Goal: Download file/media

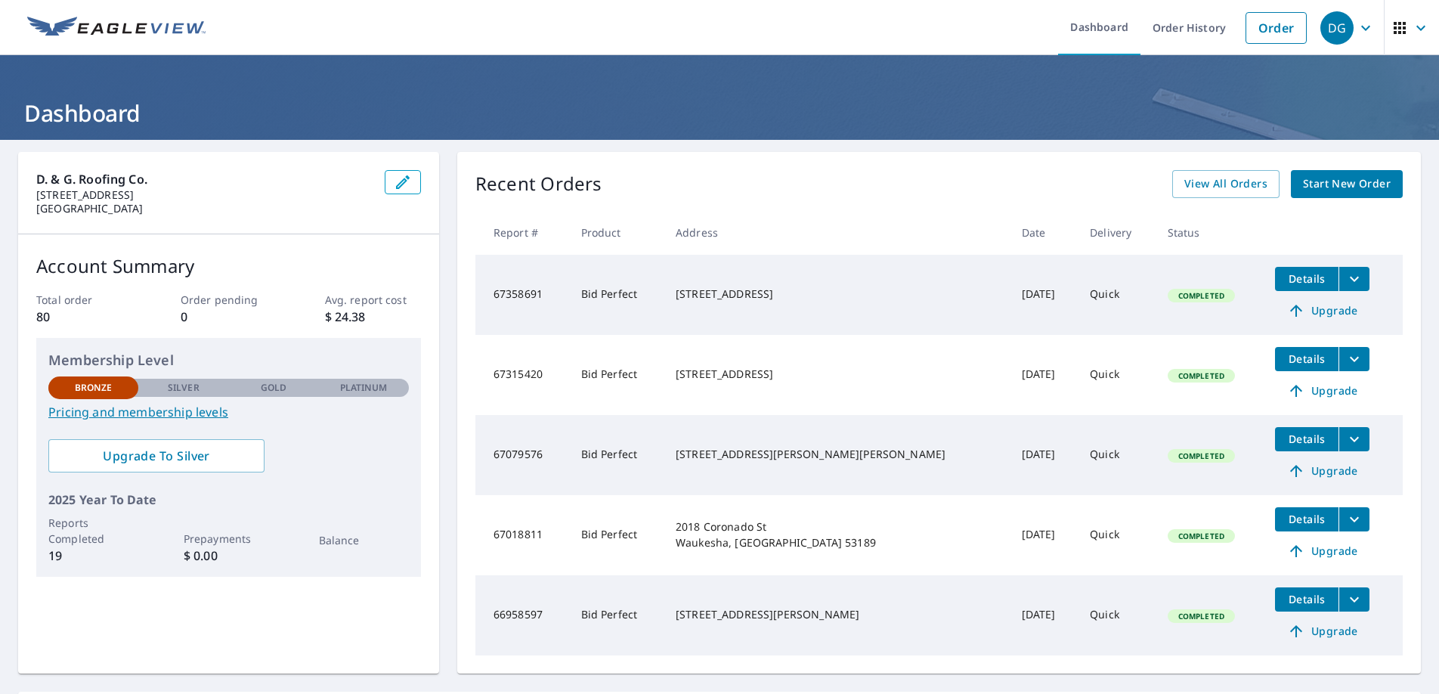
click at [1284, 281] on span "Details" at bounding box center [1306, 278] width 45 height 14
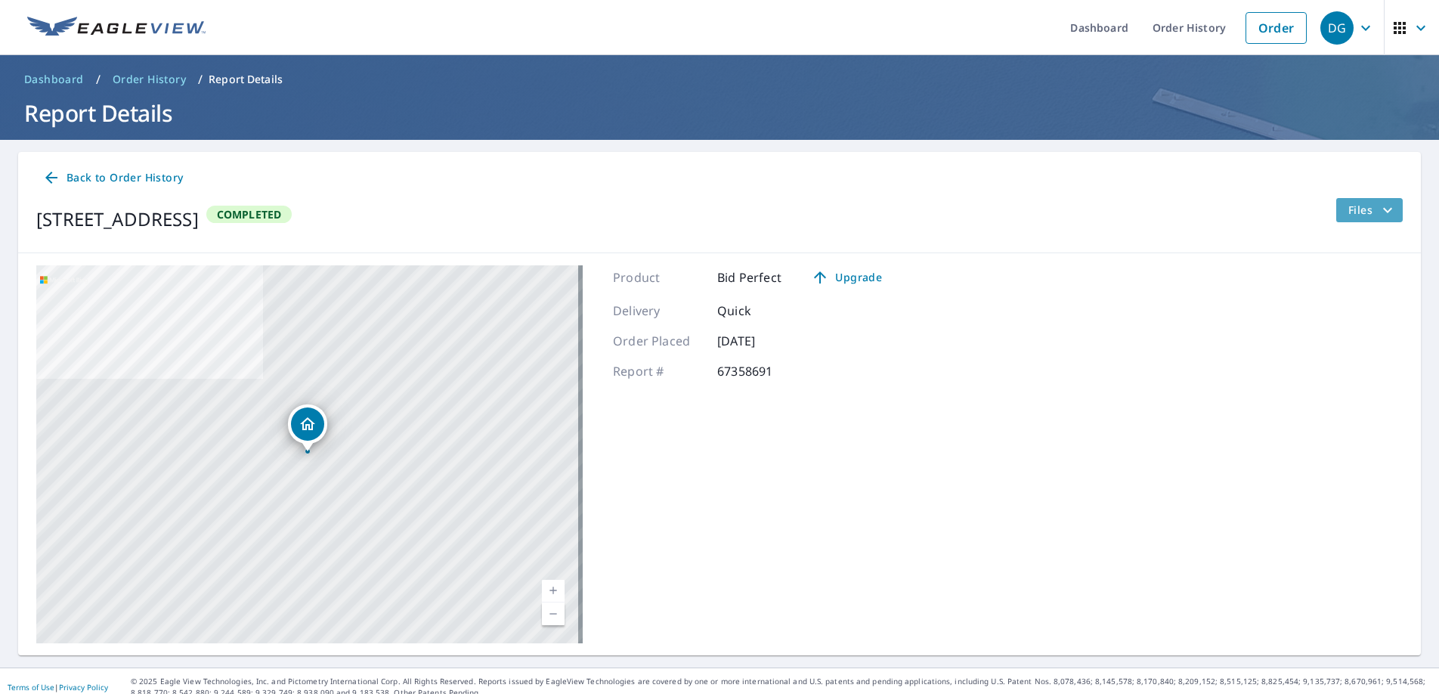
click at [1350, 214] on span "Files" at bounding box center [1372, 210] width 48 height 18
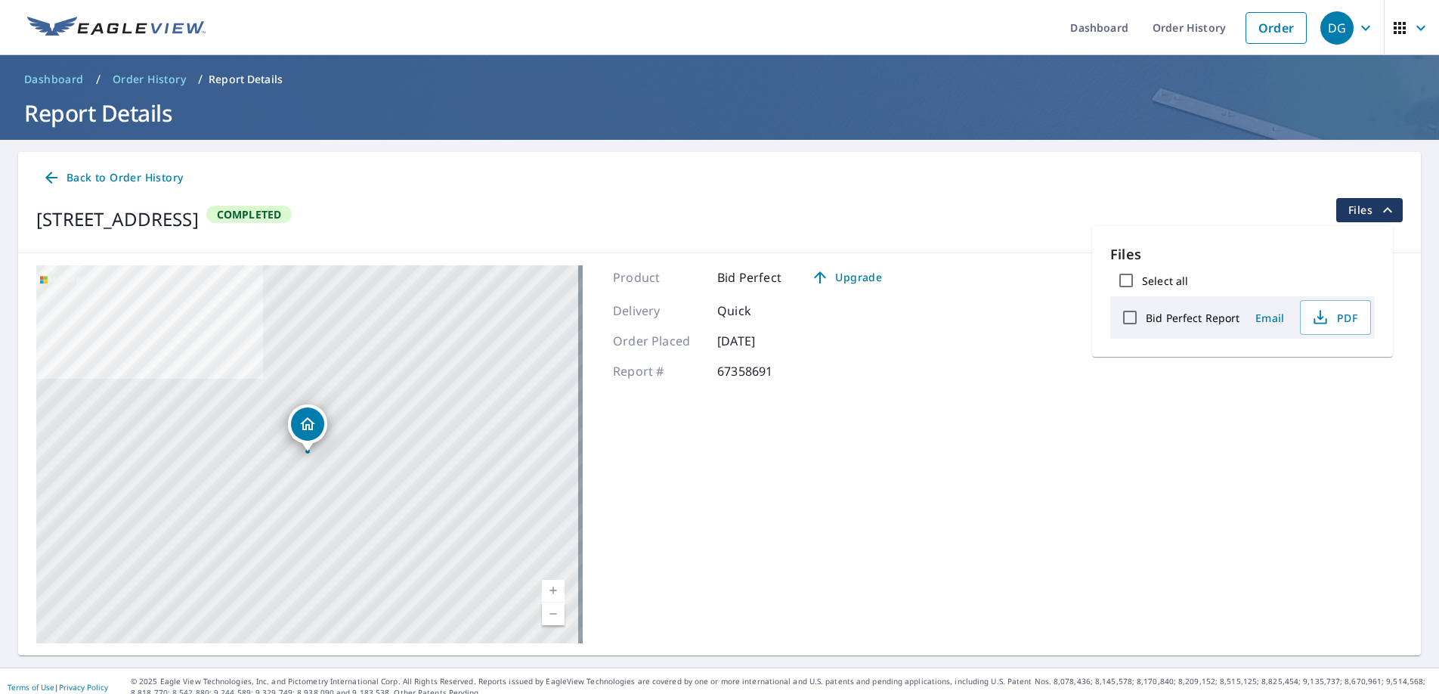
click at [1200, 315] on label "Bid Perfect Report" at bounding box center [1193, 318] width 94 height 14
click at [1146, 315] on input "Bid Perfect Report" at bounding box center [1130, 318] width 32 height 32
checkbox input "true"
click at [1297, 366] on span "Download" at bounding box center [1316, 370] width 80 height 18
